Goal: Task Accomplishment & Management: Use online tool/utility

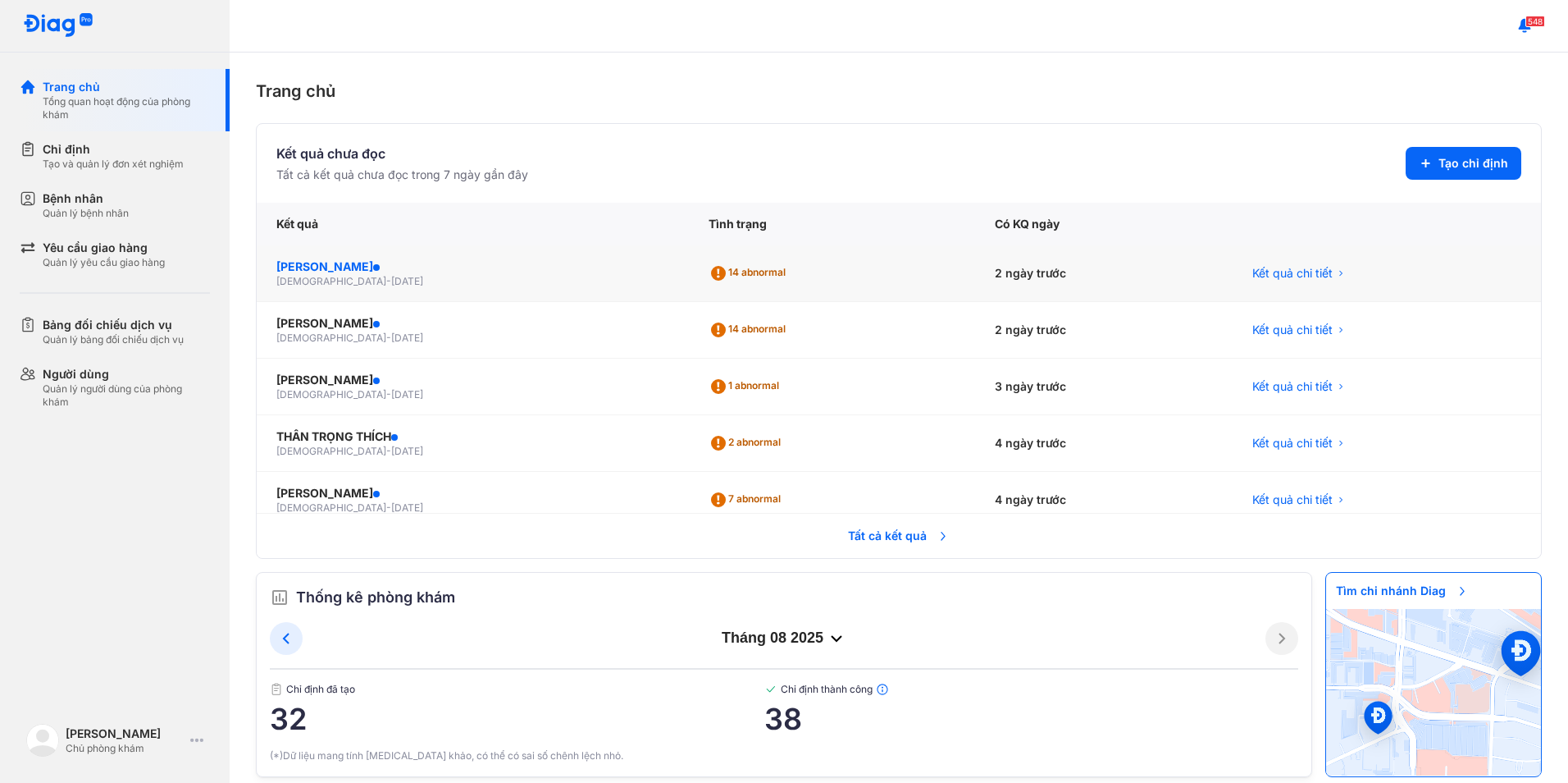
click at [344, 262] on div "[PERSON_NAME]" at bounding box center [473, 267] width 393 height 17
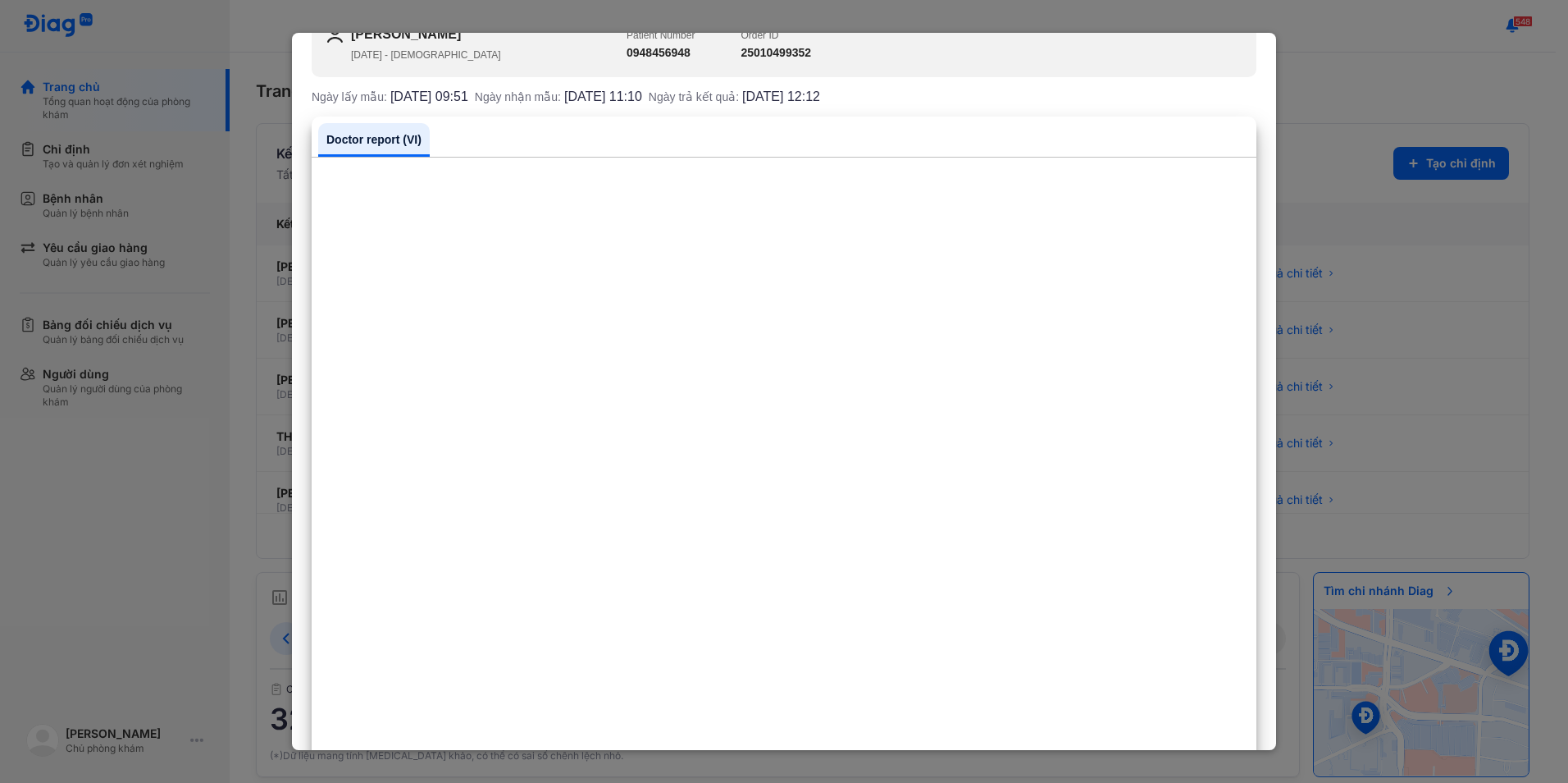
scroll to position [164, 0]
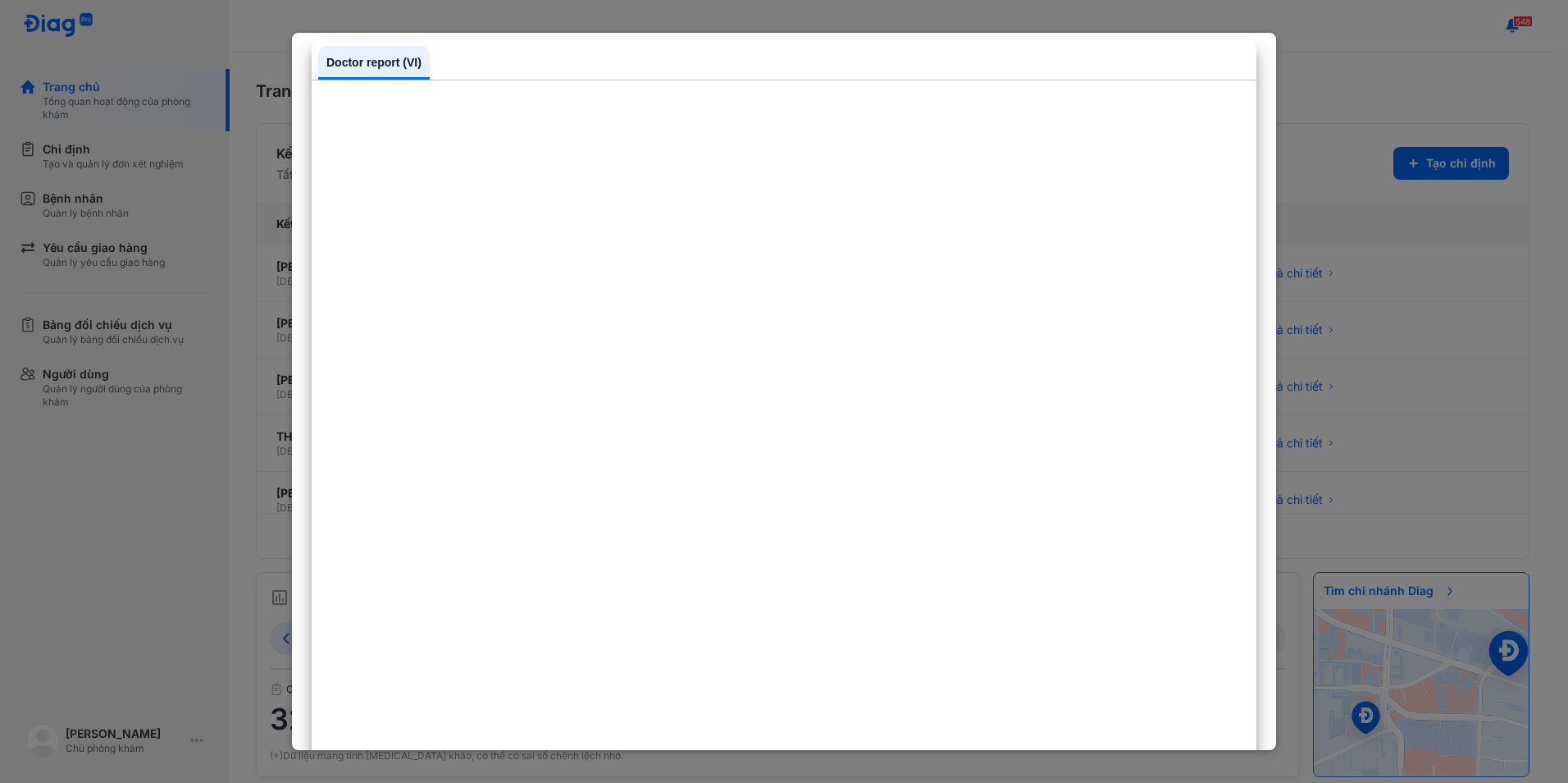
click at [175, 470] on div at bounding box center [784, 392] width 1568 height 783
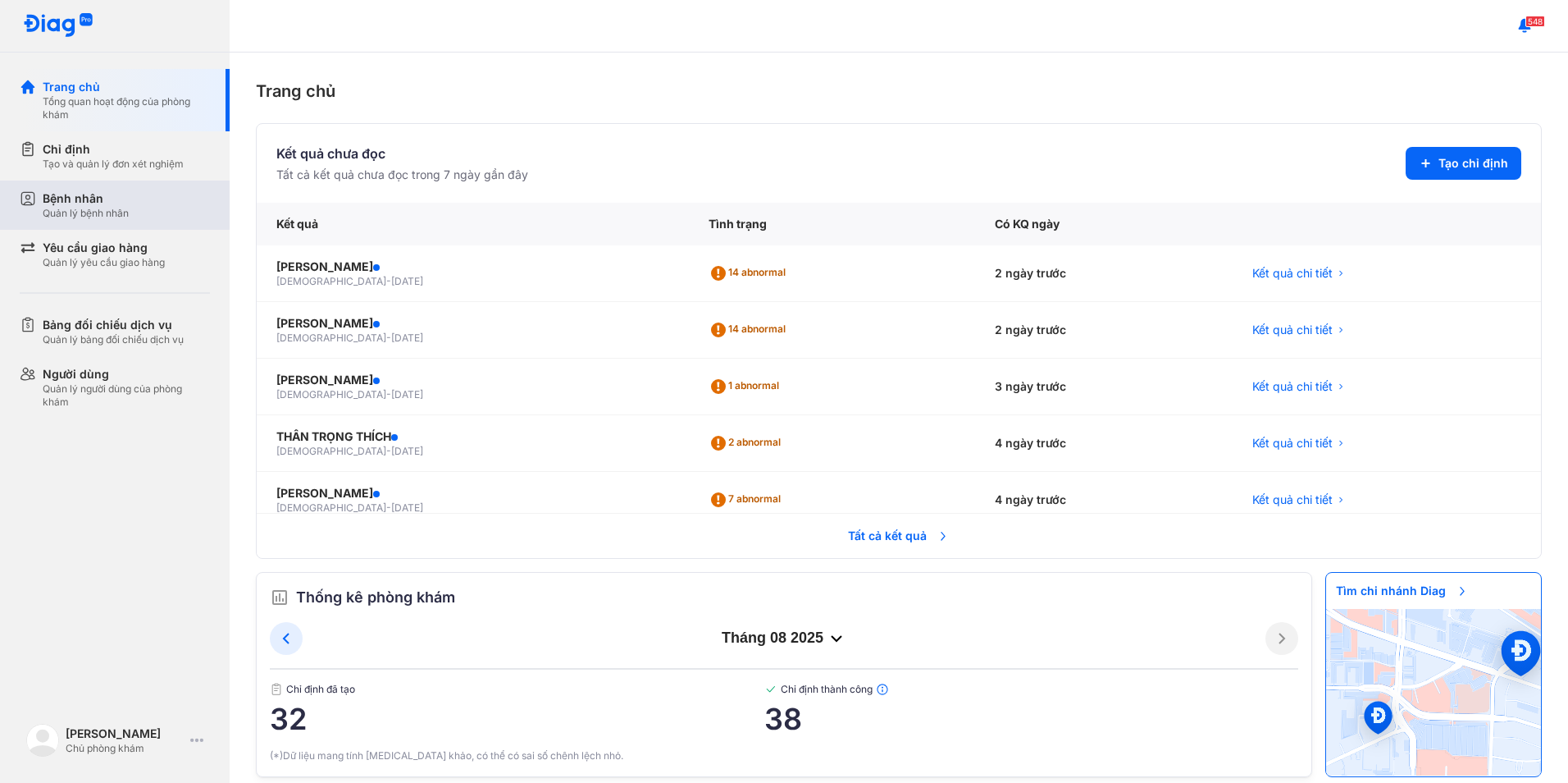
click at [68, 204] on div "Bệnh nhân" at bounding box center [86, 199] width 86 height 17
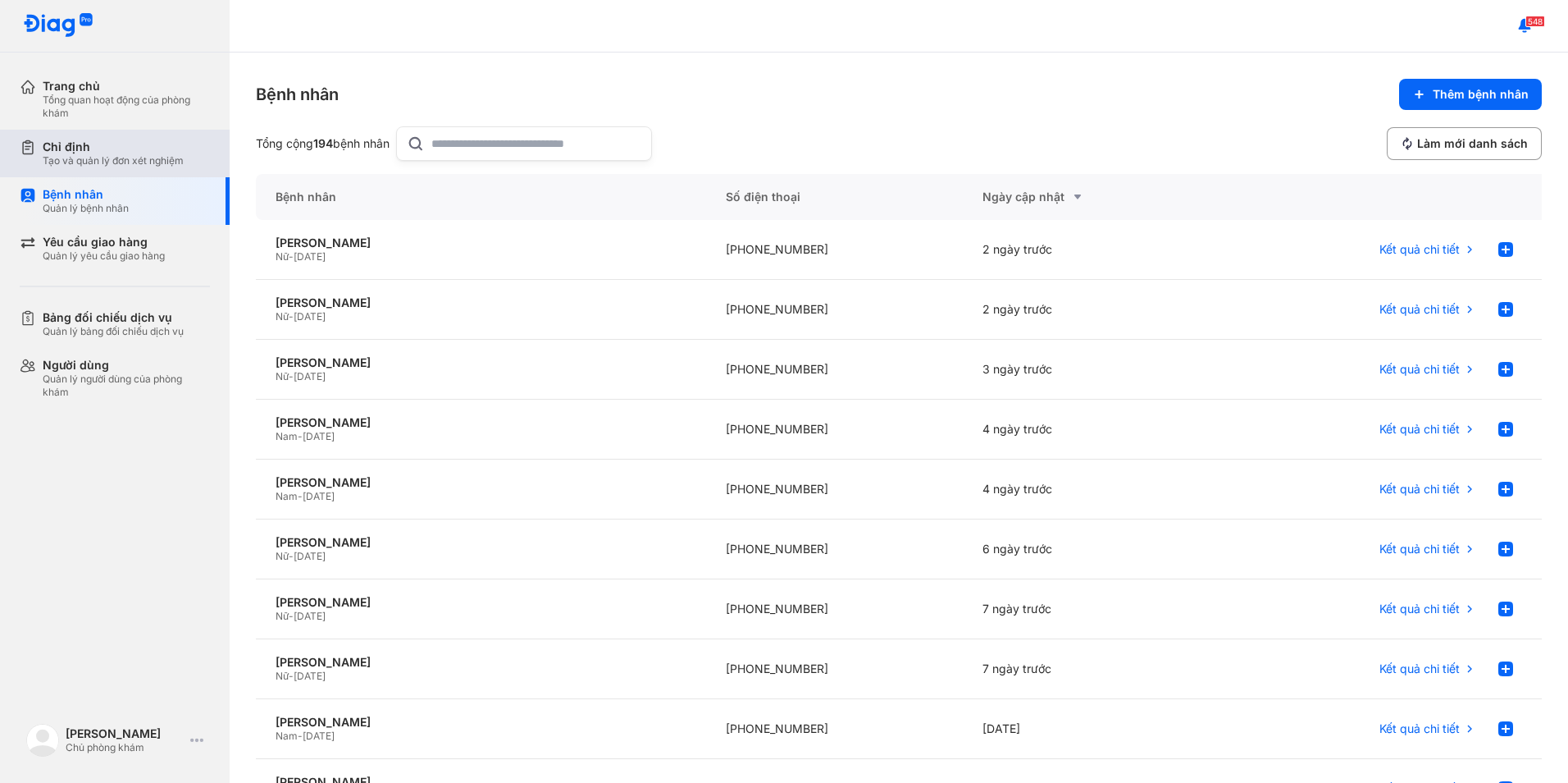
click at [81, 158] on div "Tạo và quản lý đơn xét nghiệm" at bounding box center [113, 160] width 141 height 13
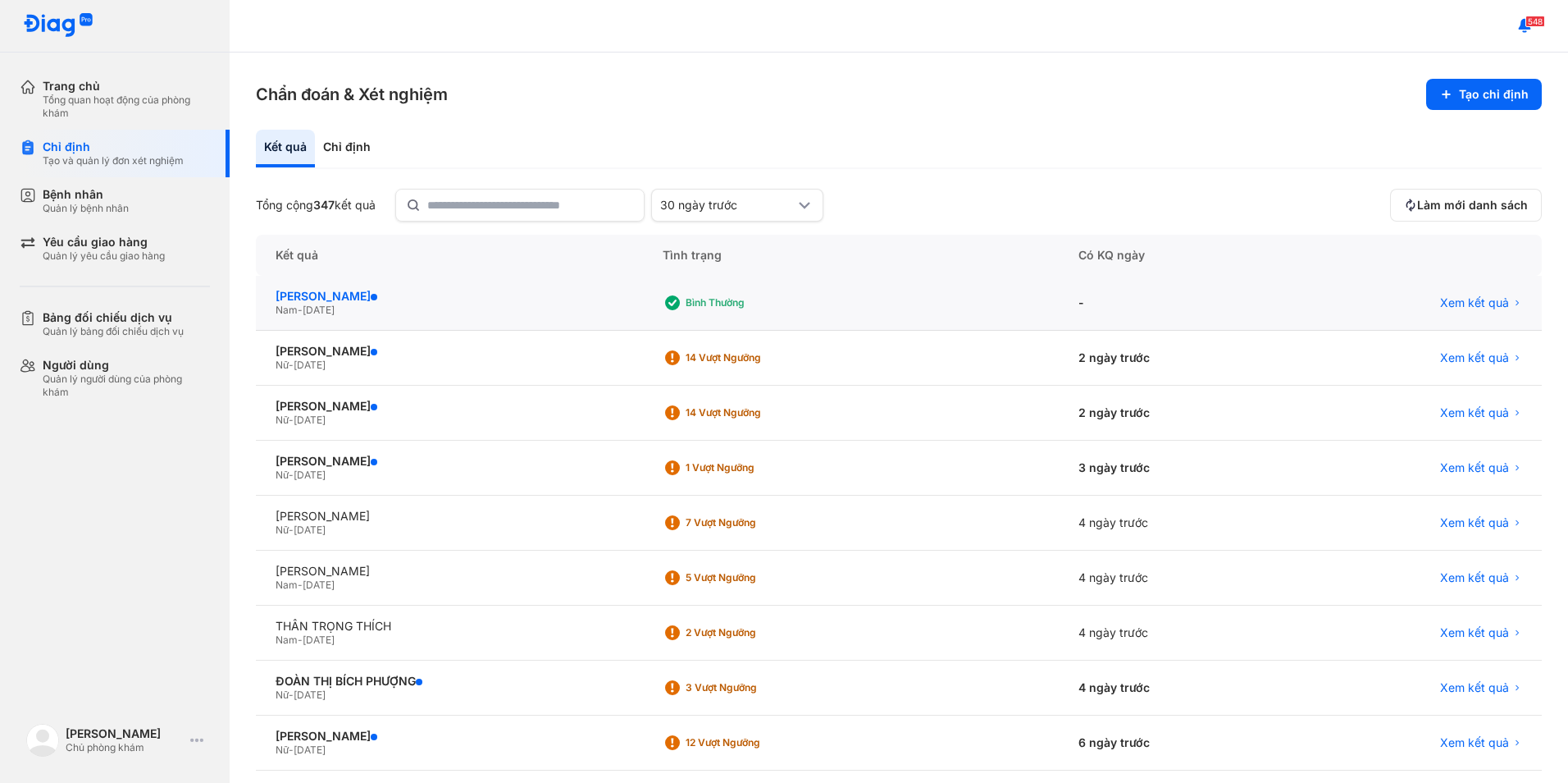
click at [298, 291] on div "VŨ TRẦN HIÊN" at bounding box center [449, 296] width 348 height 15
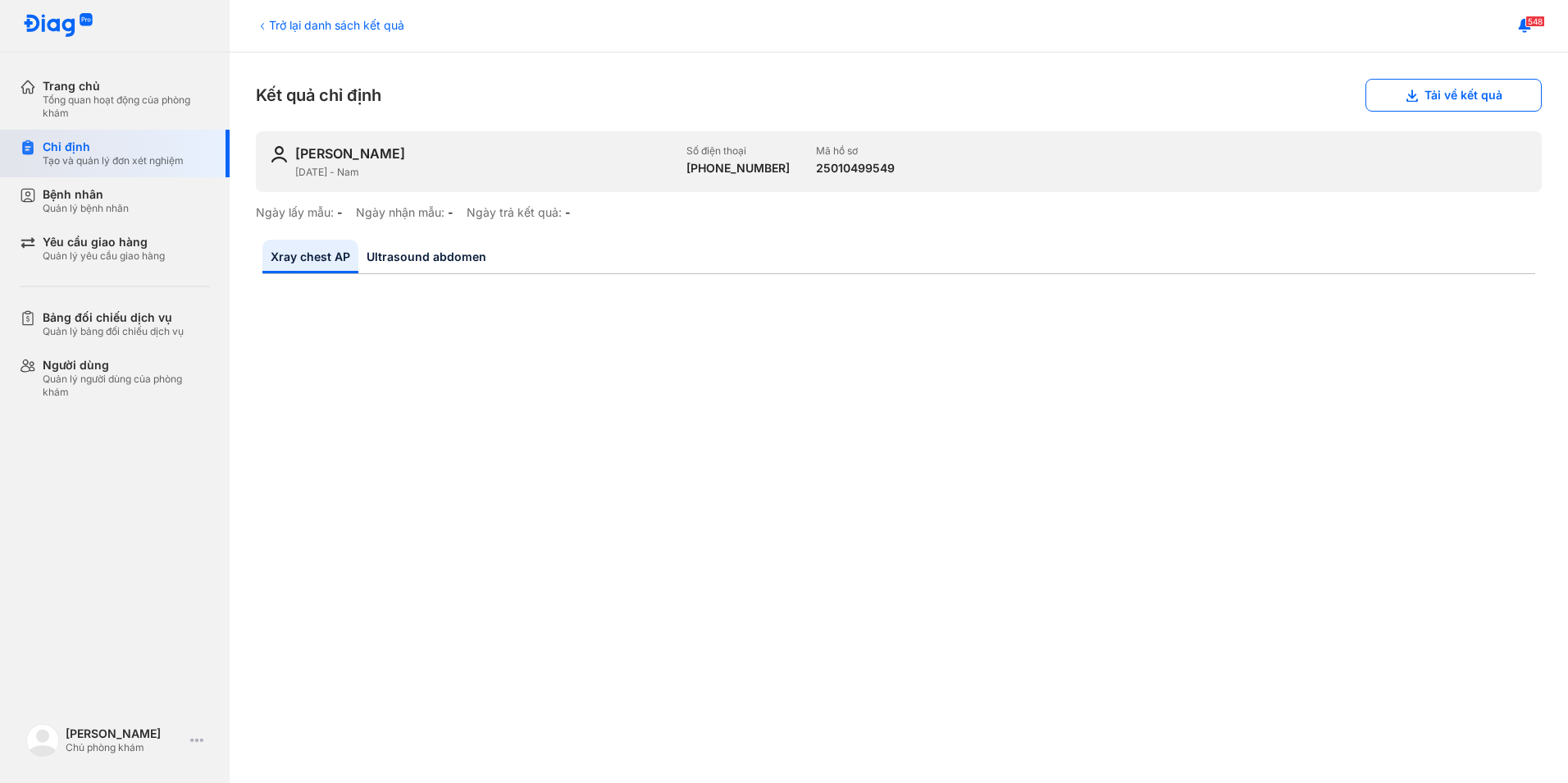
click at [66, 150] on div "Chỉ định" at bounding box center [113, 147] width 141 height 15
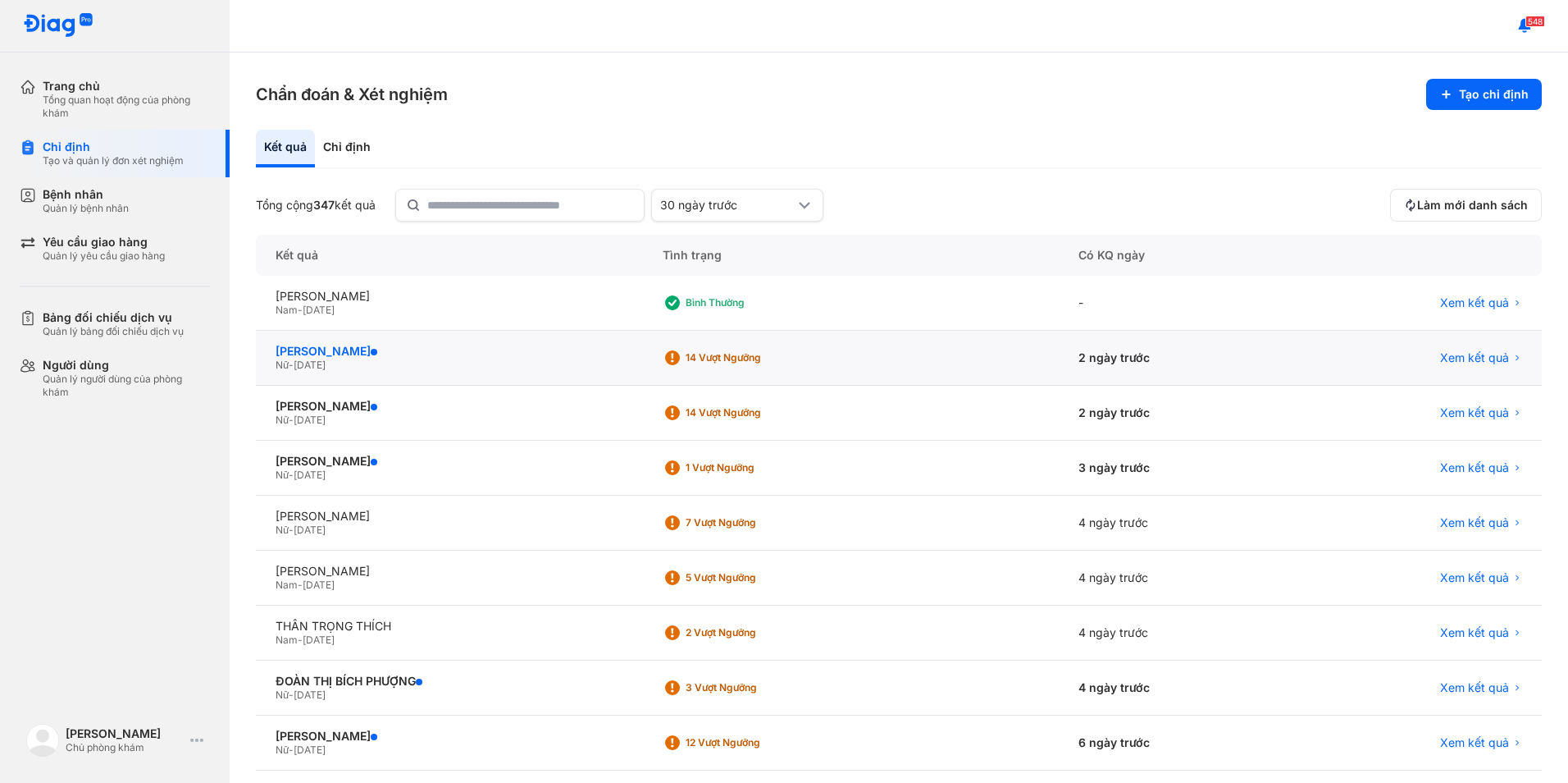
click at [338, 348] on div "[PERSON_NAME]" at bounding box center [449, 351] width 348 height 15
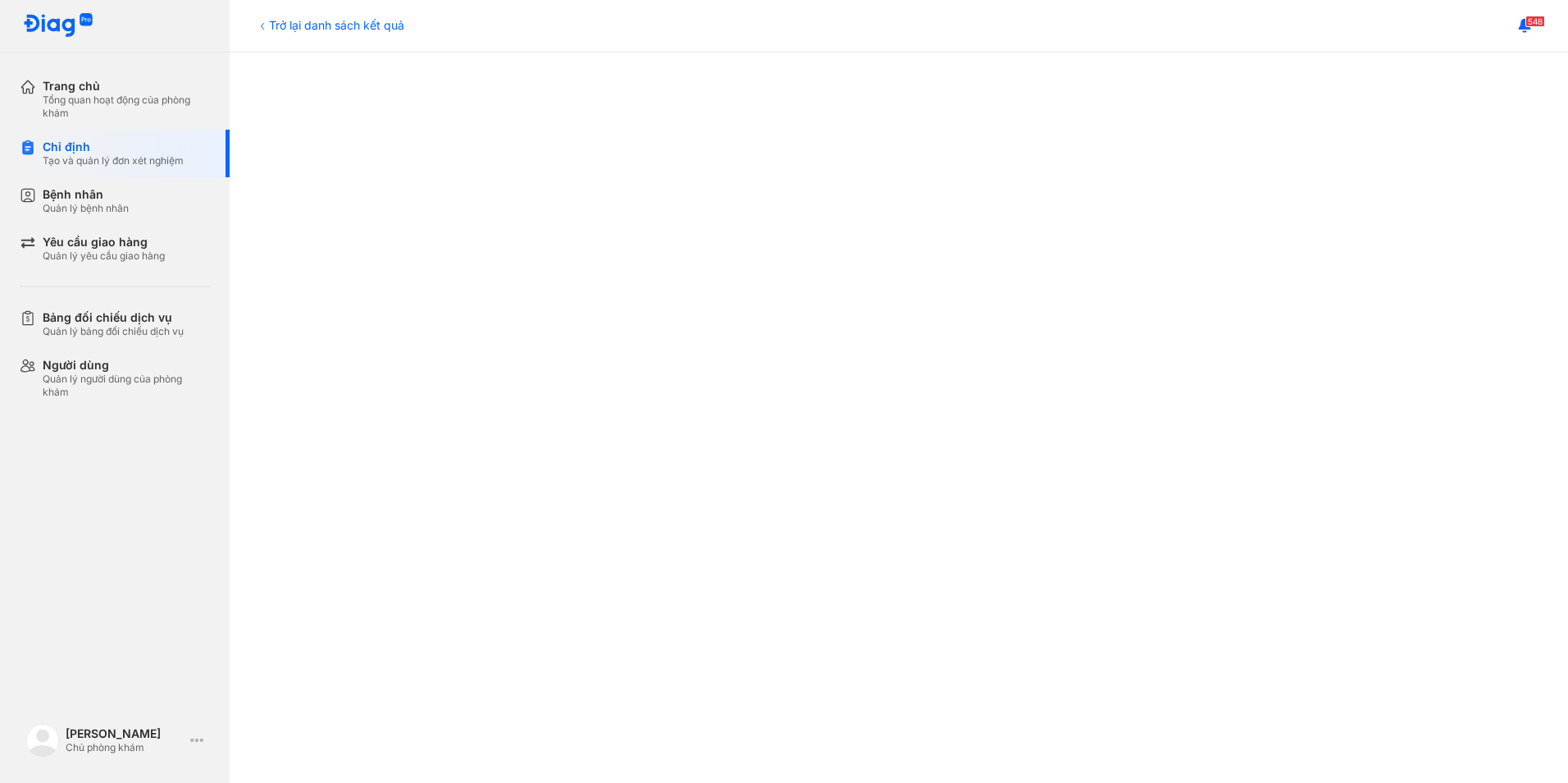
scroll to position [656, 0]
